Goal: Information Seeking & Learning: Learn about a topic

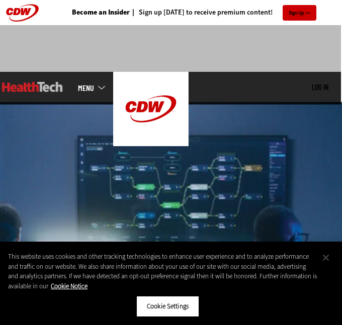
drag, startPoint x: 323, startPoint y: 258, endPoint x: 315, endPoint y: 244, distance: 15.8
click at [324, 258] on button "Close" at bounding box center [326, 258] width 22 height 22
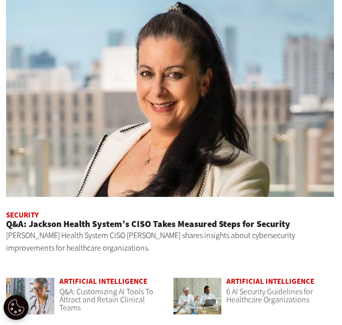
scroll to position [533, 1]
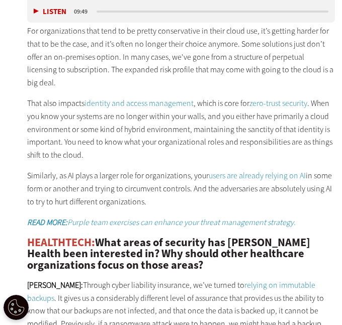
scroll to position [1106, 0]
